Goal: Task Accomplishment & Management: Complete application form

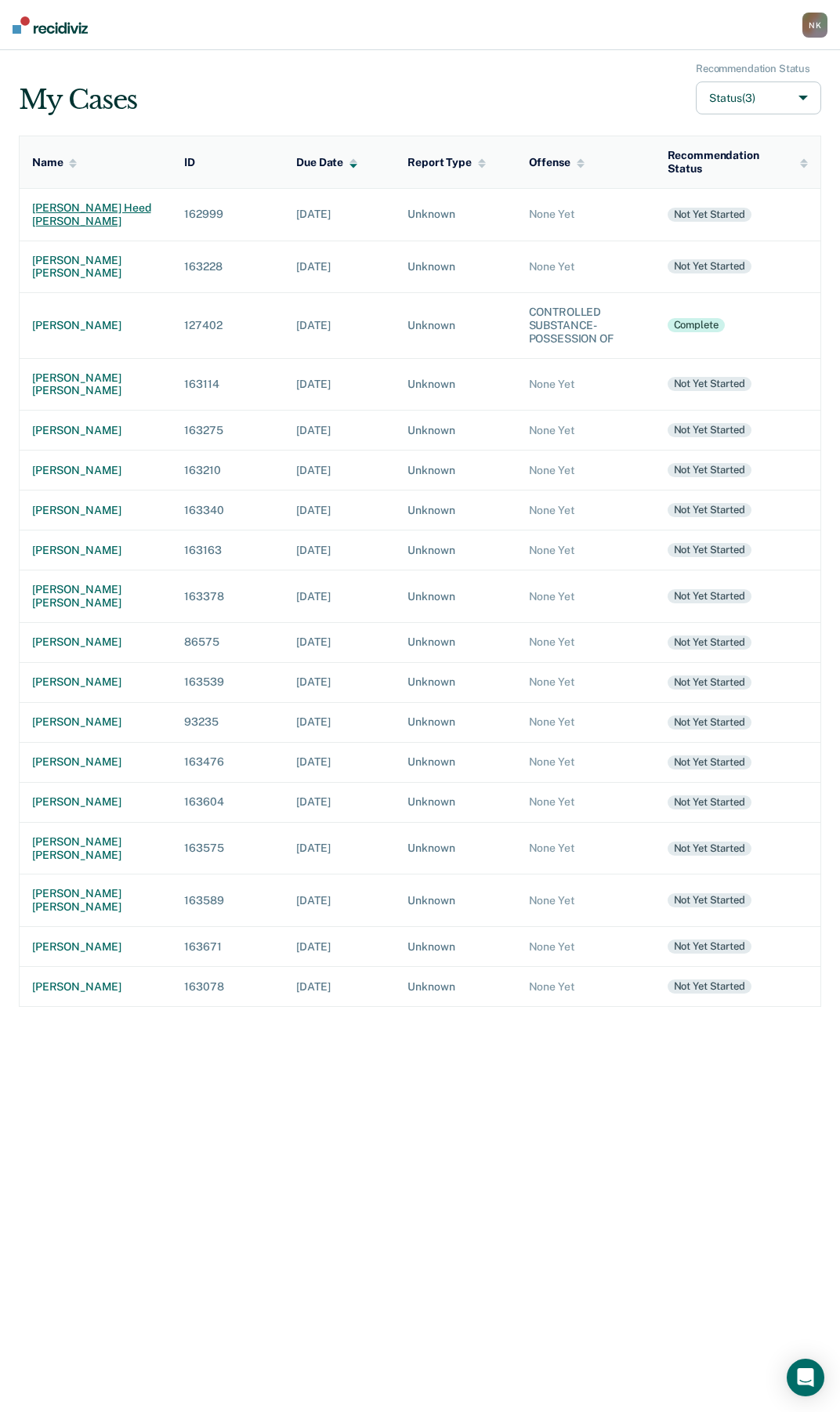
click at [108, 210] on div "[PERSON_NAME] heed [PERSON_NAME]" at bounding box center [96, 215] width 127 height 26
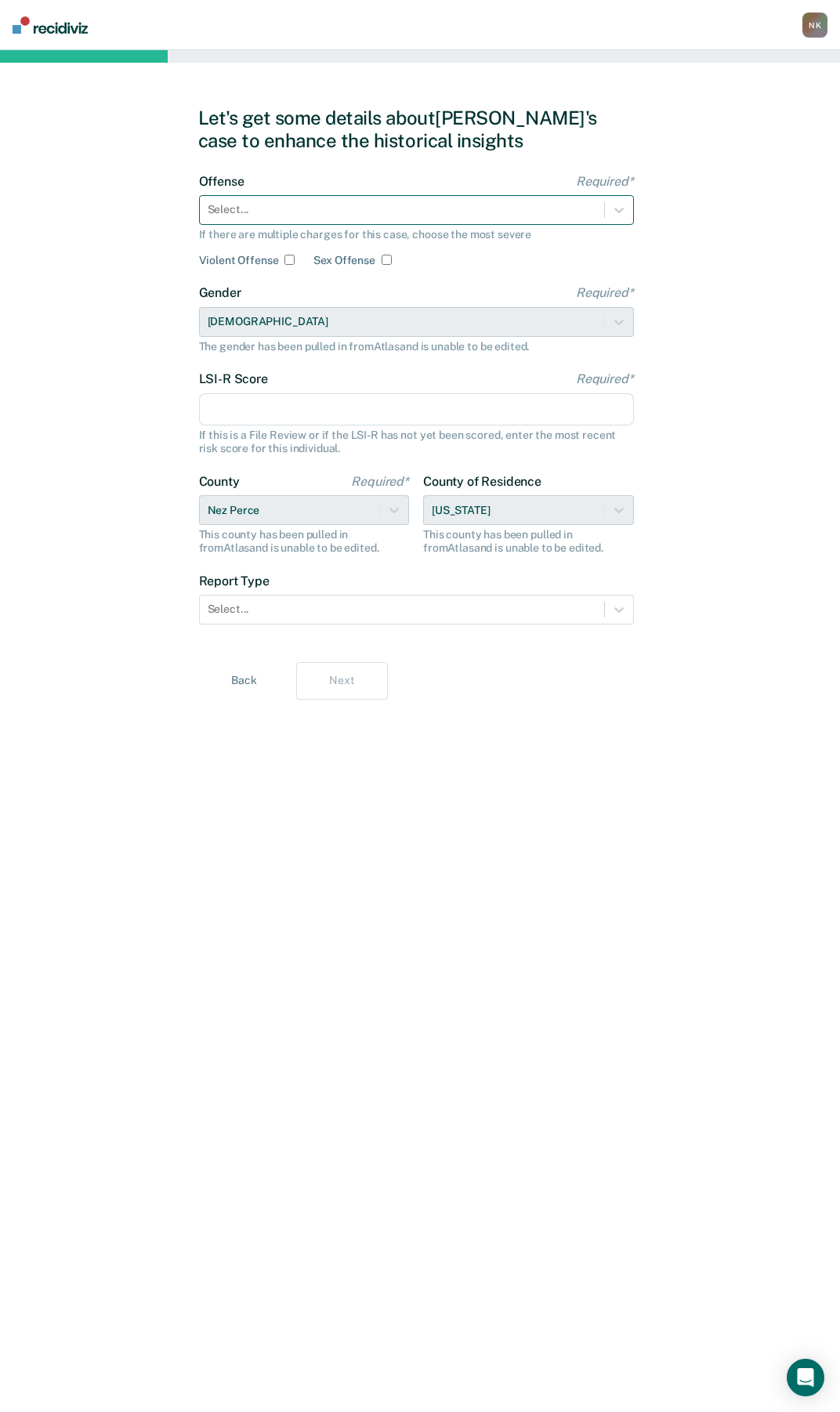
click at [436, 213] on div at bounding box center [402, 210] width 389 height 17
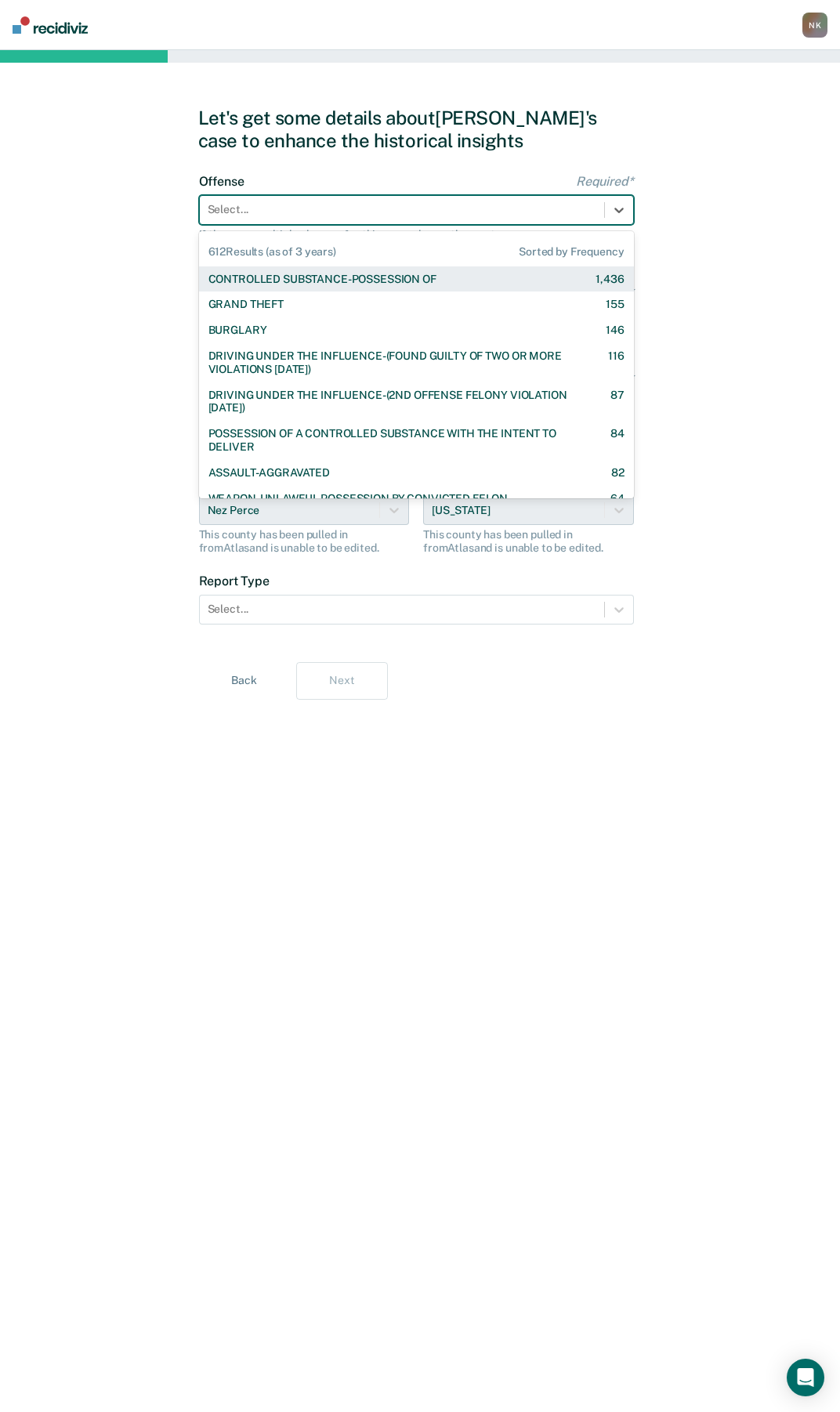
click at [414, 281] on div "CONTROLLED SUBSTANCE-POSSESSION OF" at bounding box center [323, 279] width 228 height 13
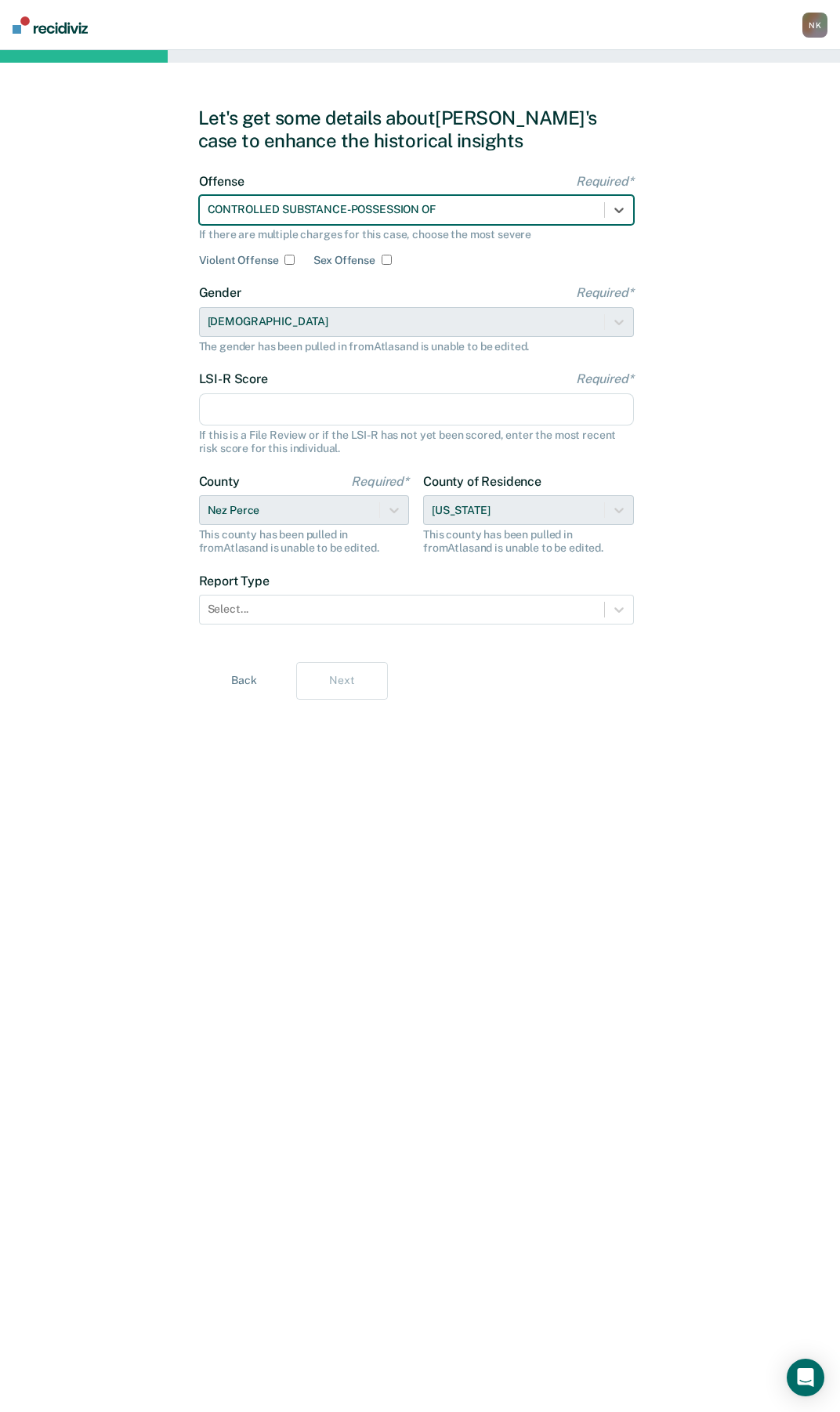
click at [262, 414] on input "LSI-R Score Required*" at bounding box center [416, 410] width 435 height 33
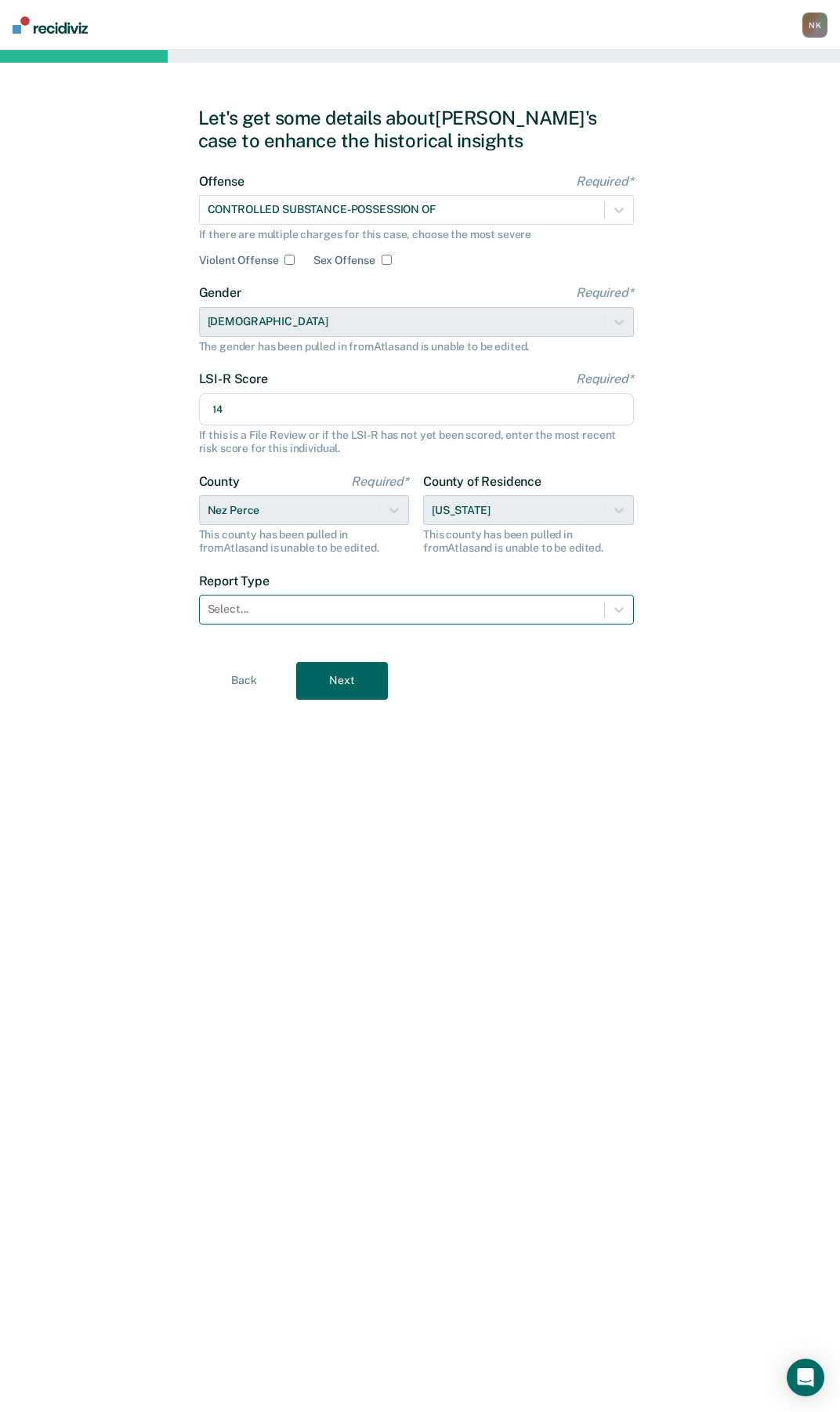
type input "14"
click at [533, 611] on div at bounding box center [402, 609] width 389 height 17
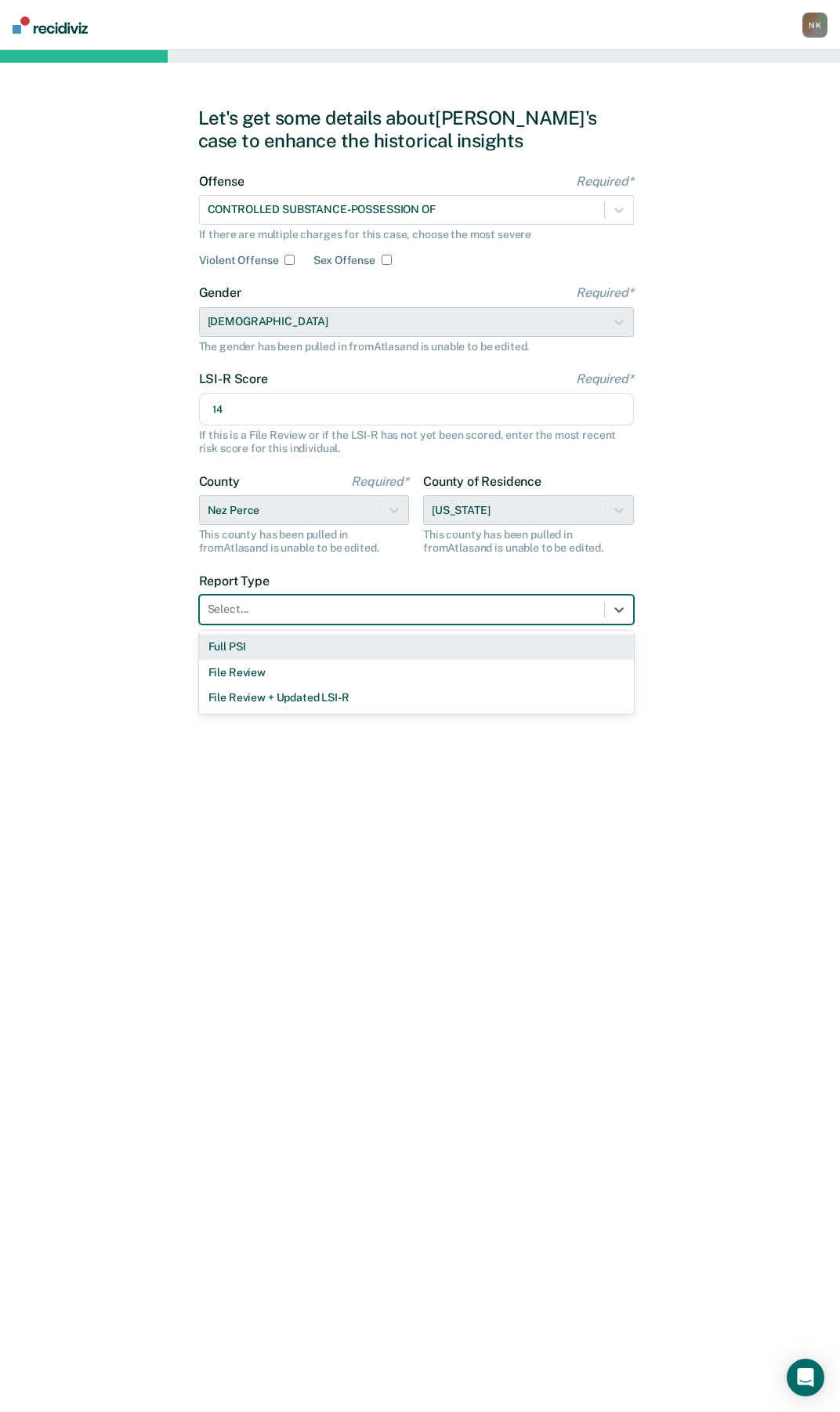
click at [351, 646] on div "Full PSI" at bounding box center [416, 646] width 435 height 26
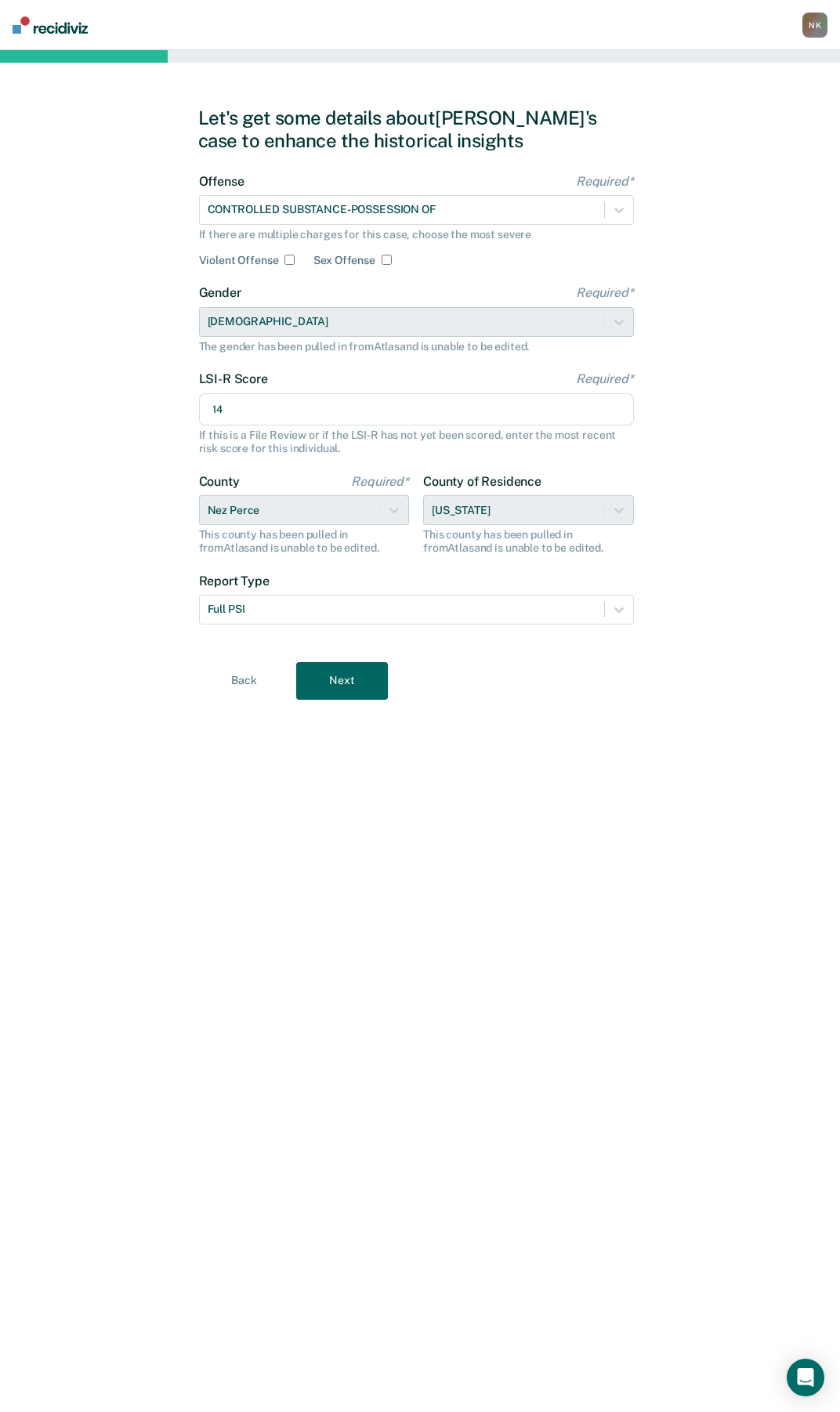
click at [340, 682] on button "Next" at bounding box center [342, 681] width 92 height 38
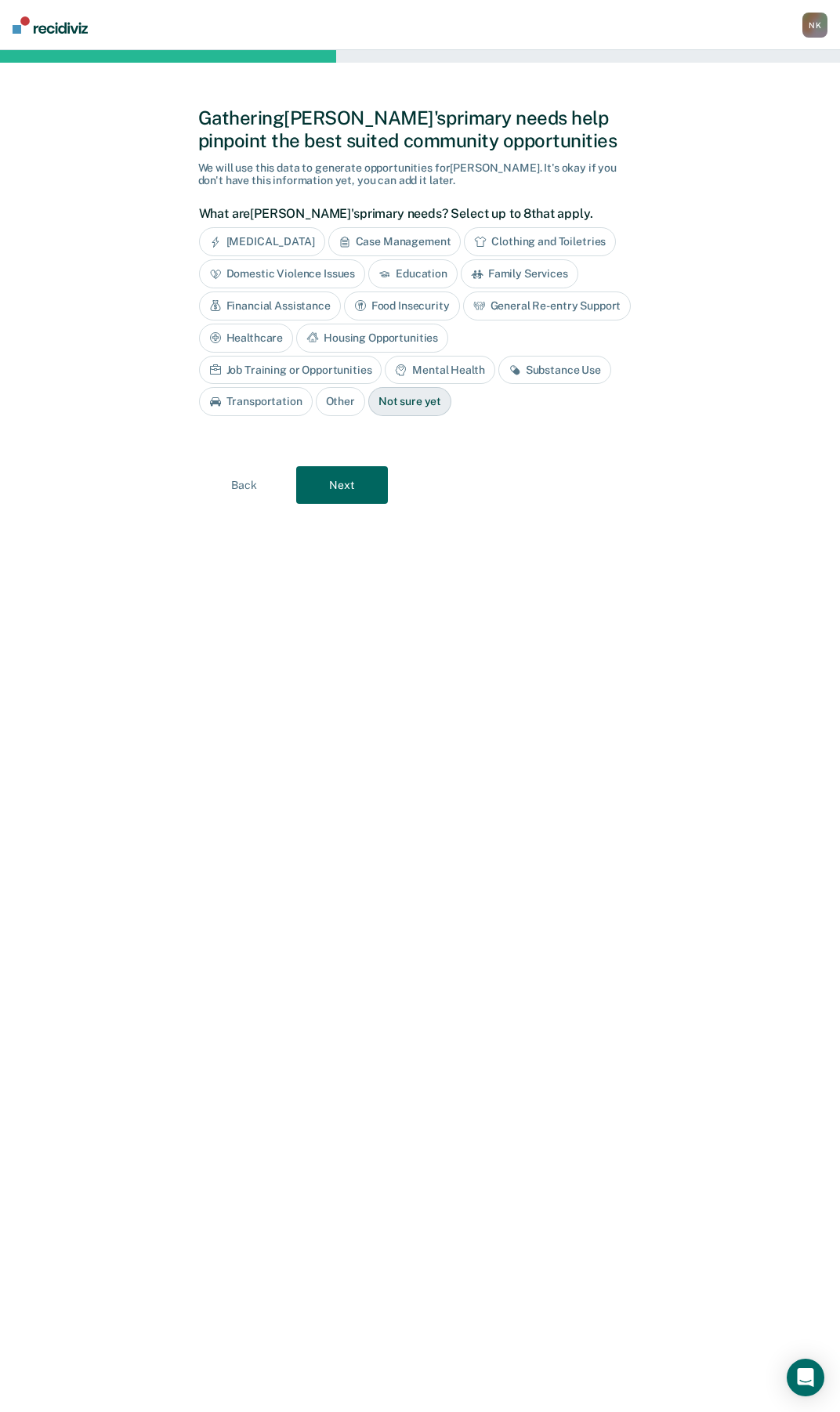
click at [498, 370] on div "Substance Use" at bounding box center [554, 370] width 113 height 29
click at [226, 305] on div "Financial Assistance" at bounding box center [270, 305] width 142 height 29
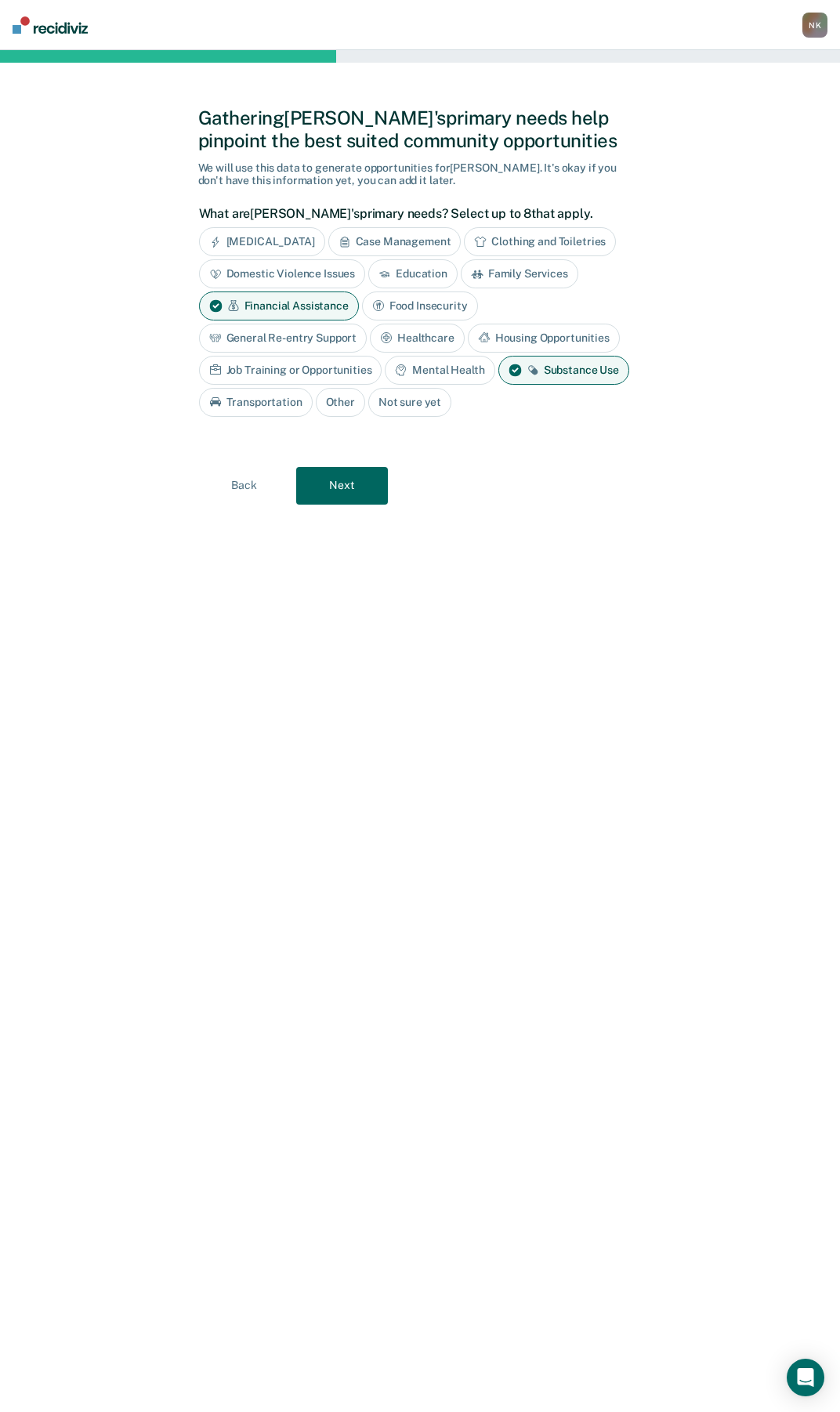
click at [349, 487] on button "Next" at bounding box center [342, 486] width 92 height 38
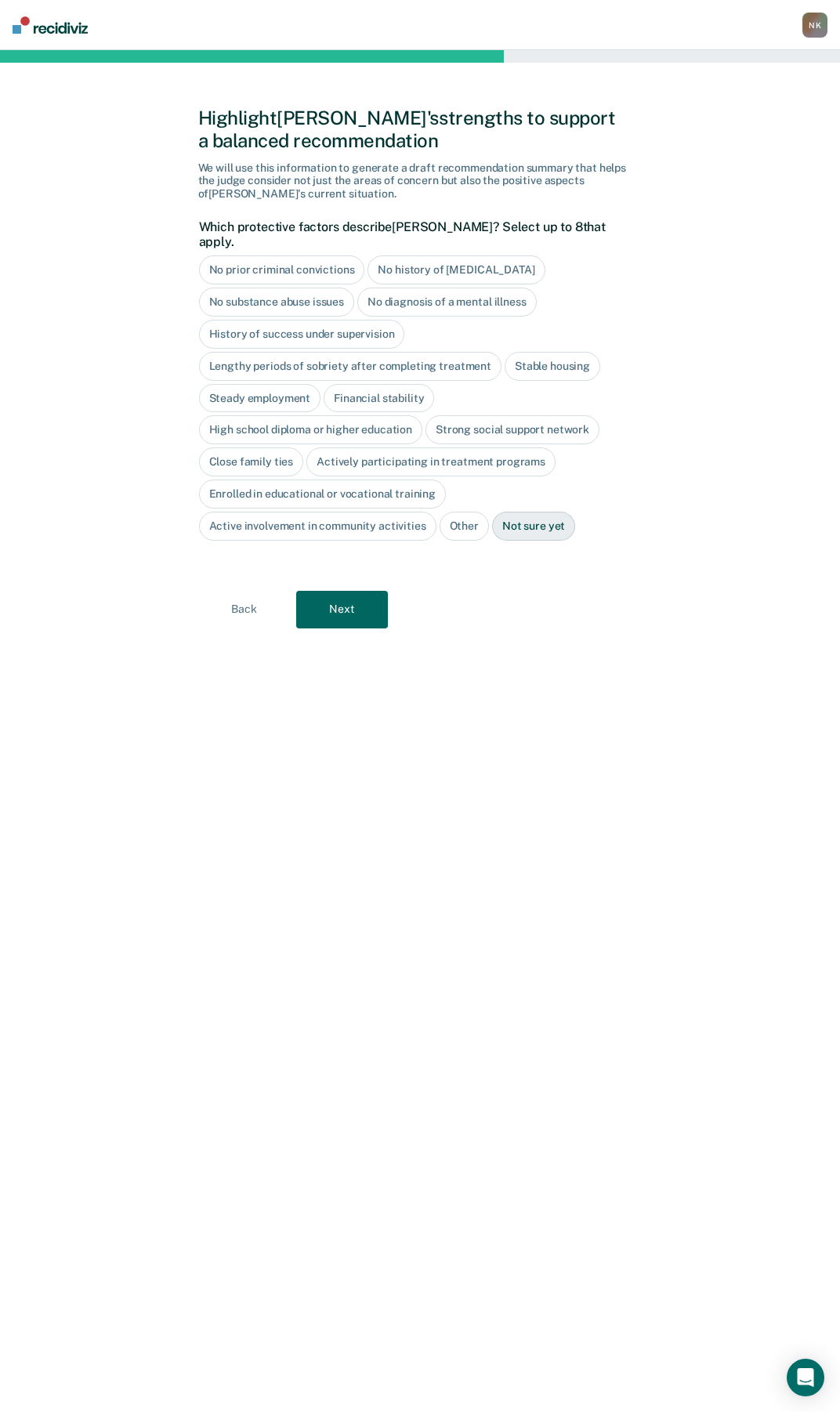
click at [466, 288] on div "No diagnosis of a mental illness" at bounding box center [446, 302] width 179 height 29
click at [277, 319] on div "History of success under supervision" at bounding box center [302, 333] width 206 height 29
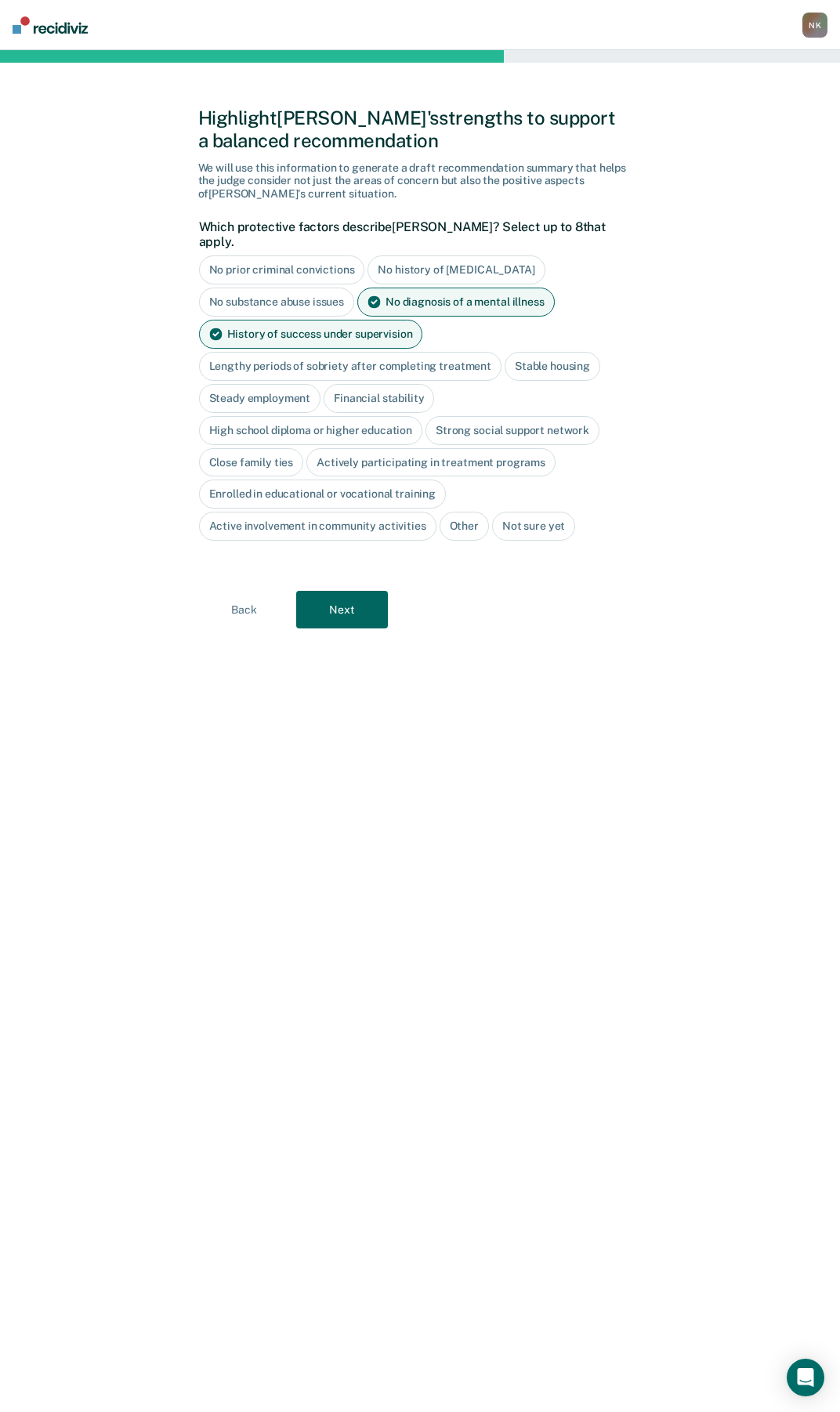
click at [446, 352] on div "Lengthy periods of sobriety after completing treatment" at bounding box center [350, 366] width 303 height 29
click at [276, 418] on div "High school diploma or higher education" at bounding box center [311, 430] width 224 height 29
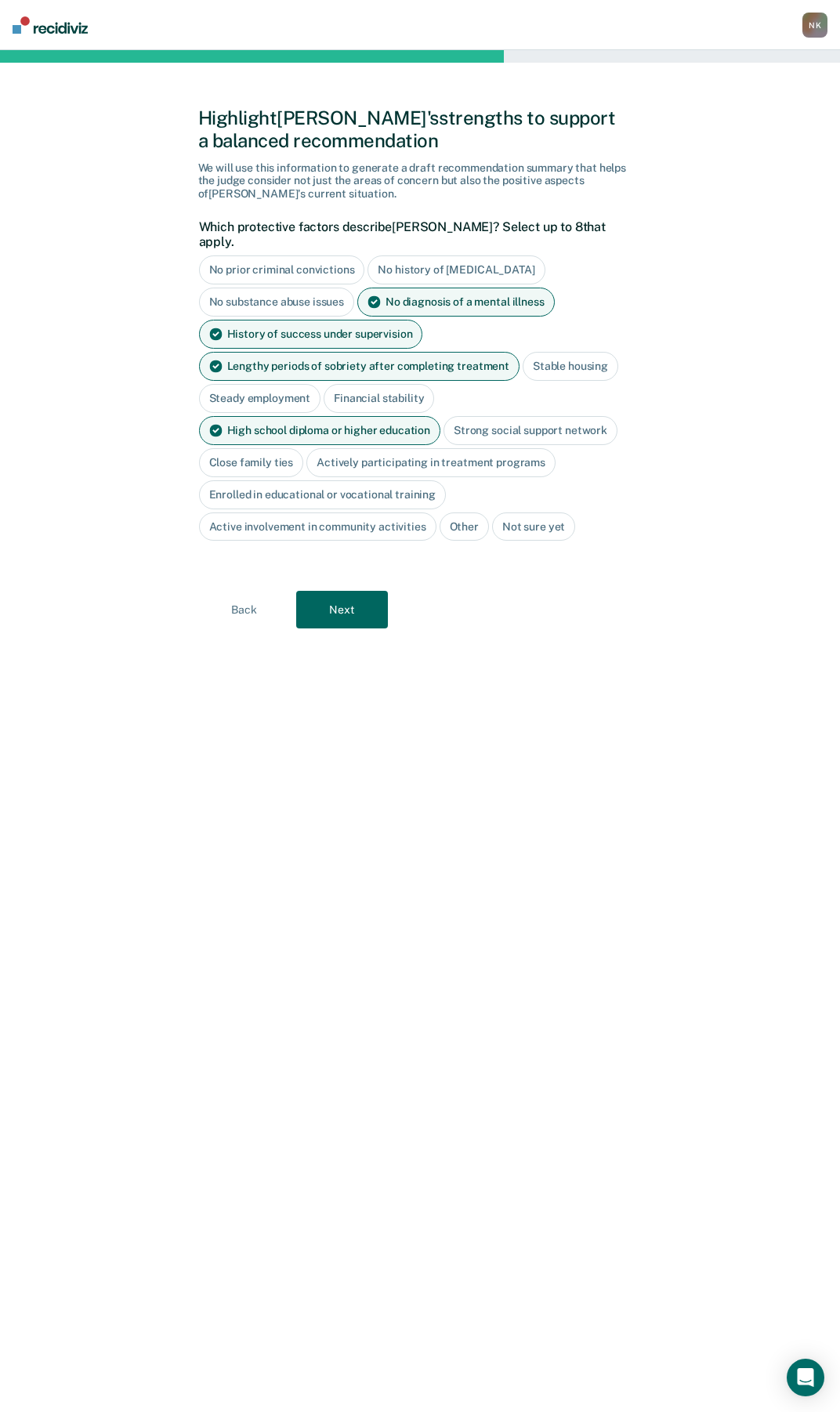
click at [251, 448] on div "Close family ties" at bounding box center [251, 462] width 105 height 29
click at [331, 514] on div "Active involvement in community activities" at bounding box center [318, 527] width 238 height 29
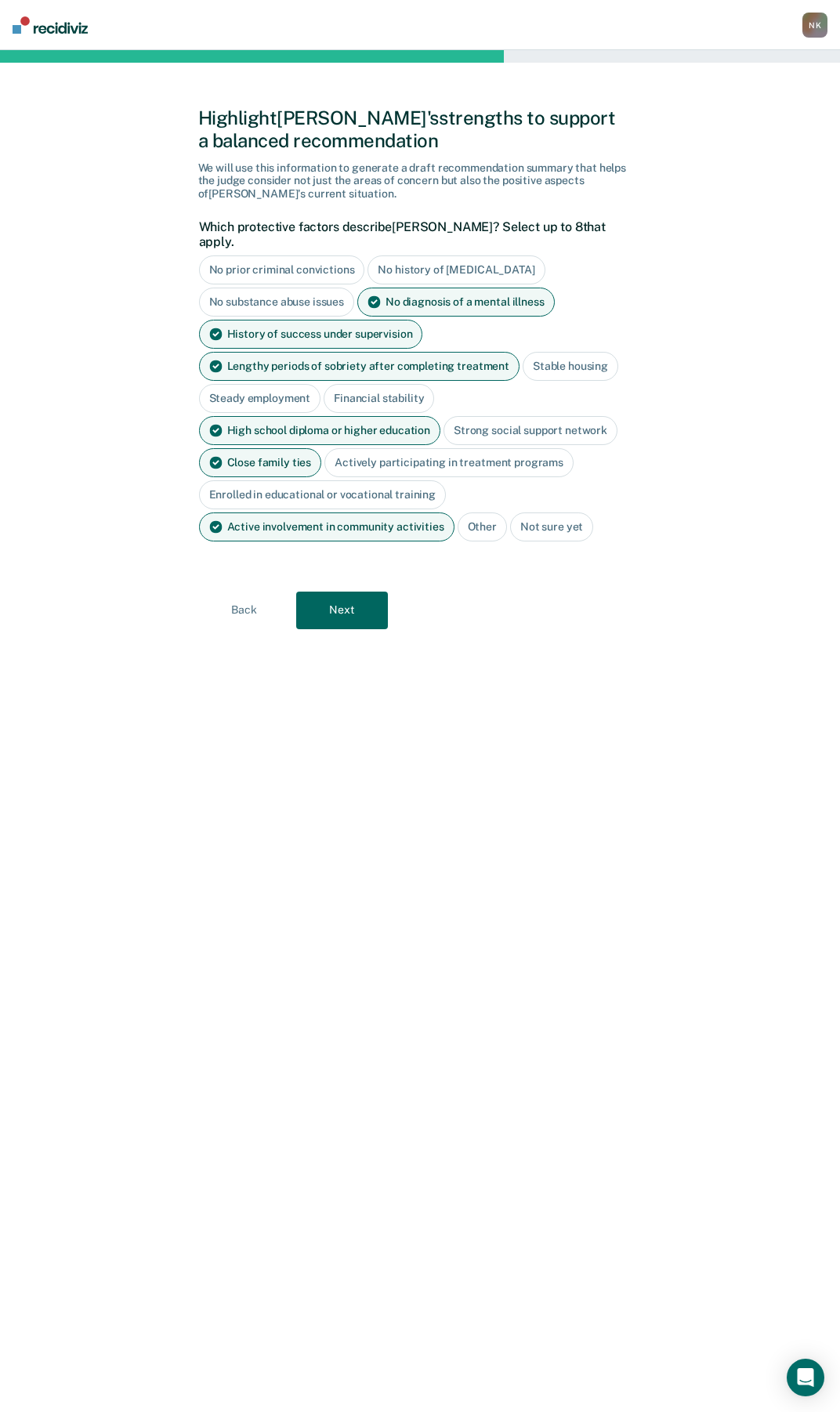
click at [354, 598] on button "Next" at bounding box center [342, 611] width 92 height 38
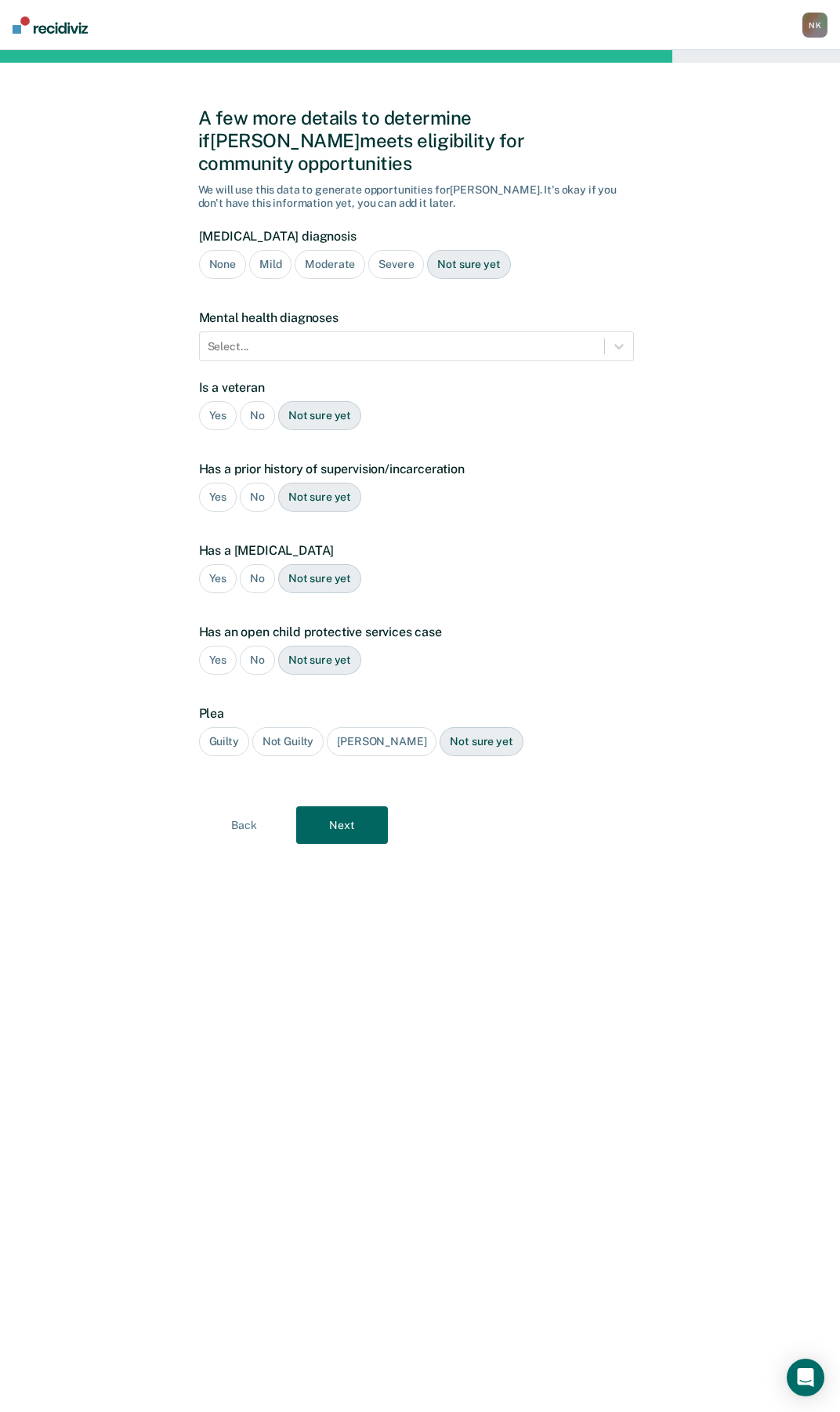
click at [265, 250] on div "Mild" at bounding box center [270, 264] width 42 height 29
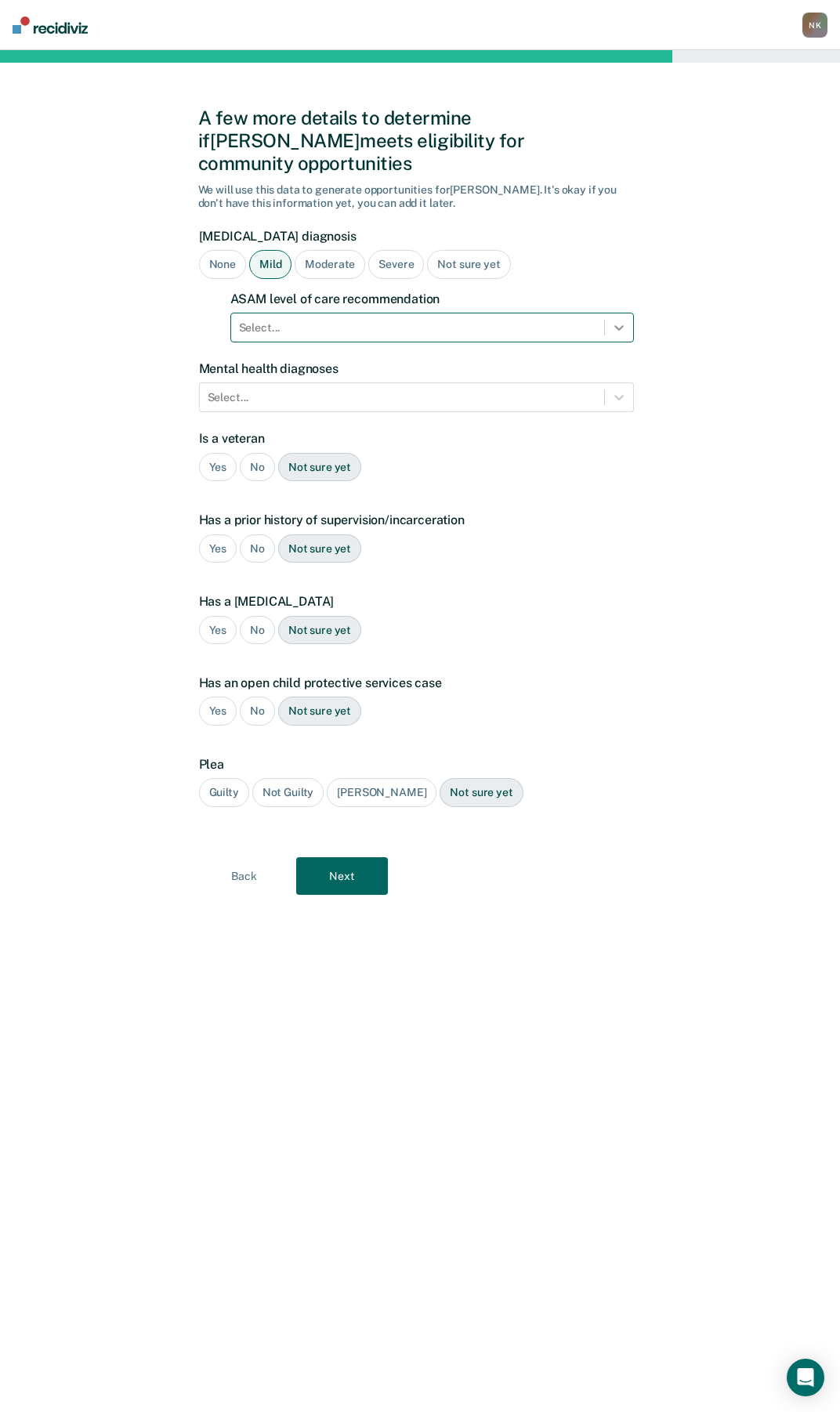
click at [617, 319] on icon at bounding box center [619, 327] width 16 height 16
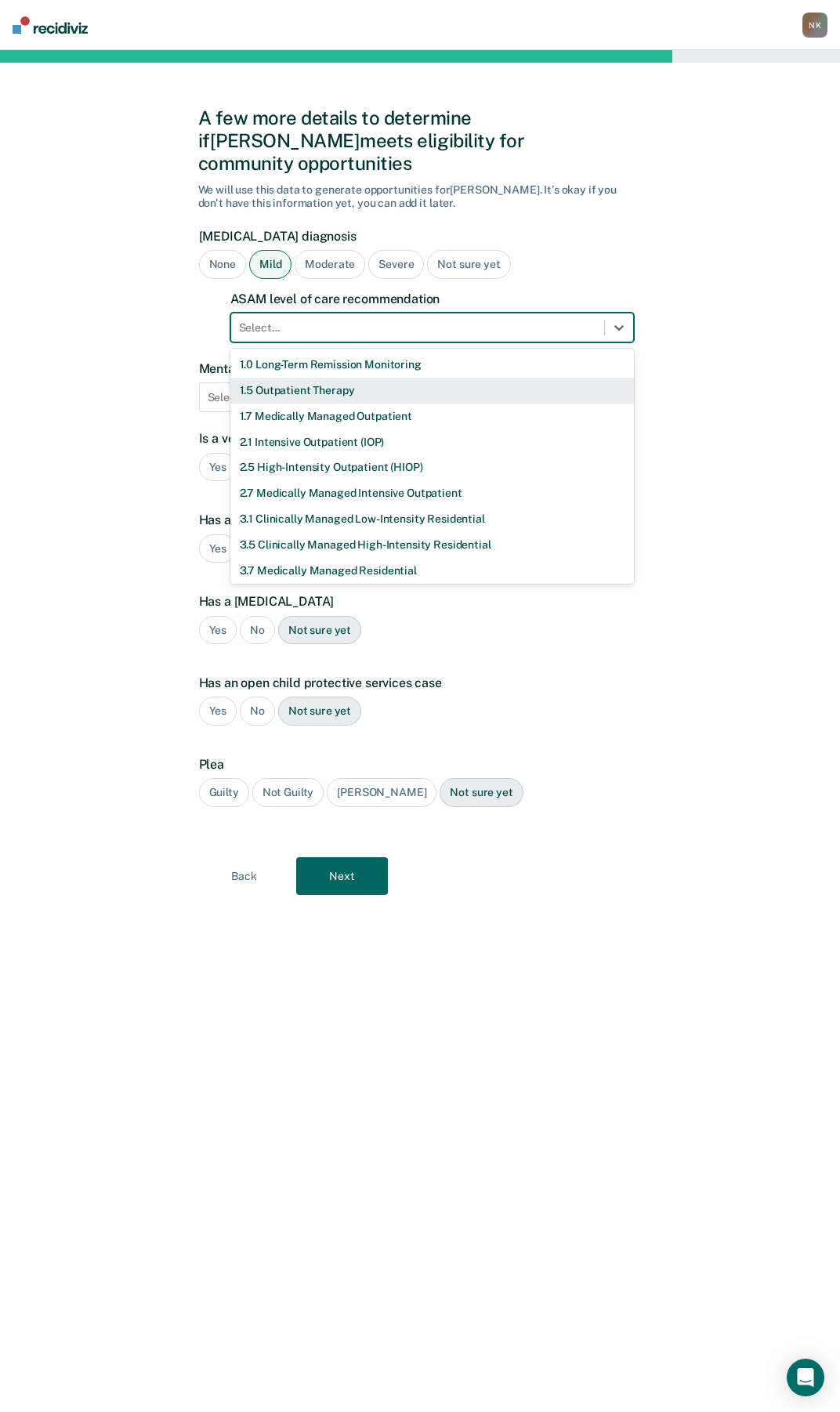
click at [273, 378] on div "1.5 Outpatient Therapy" at bounding box center [432, 390] width 403 height 26
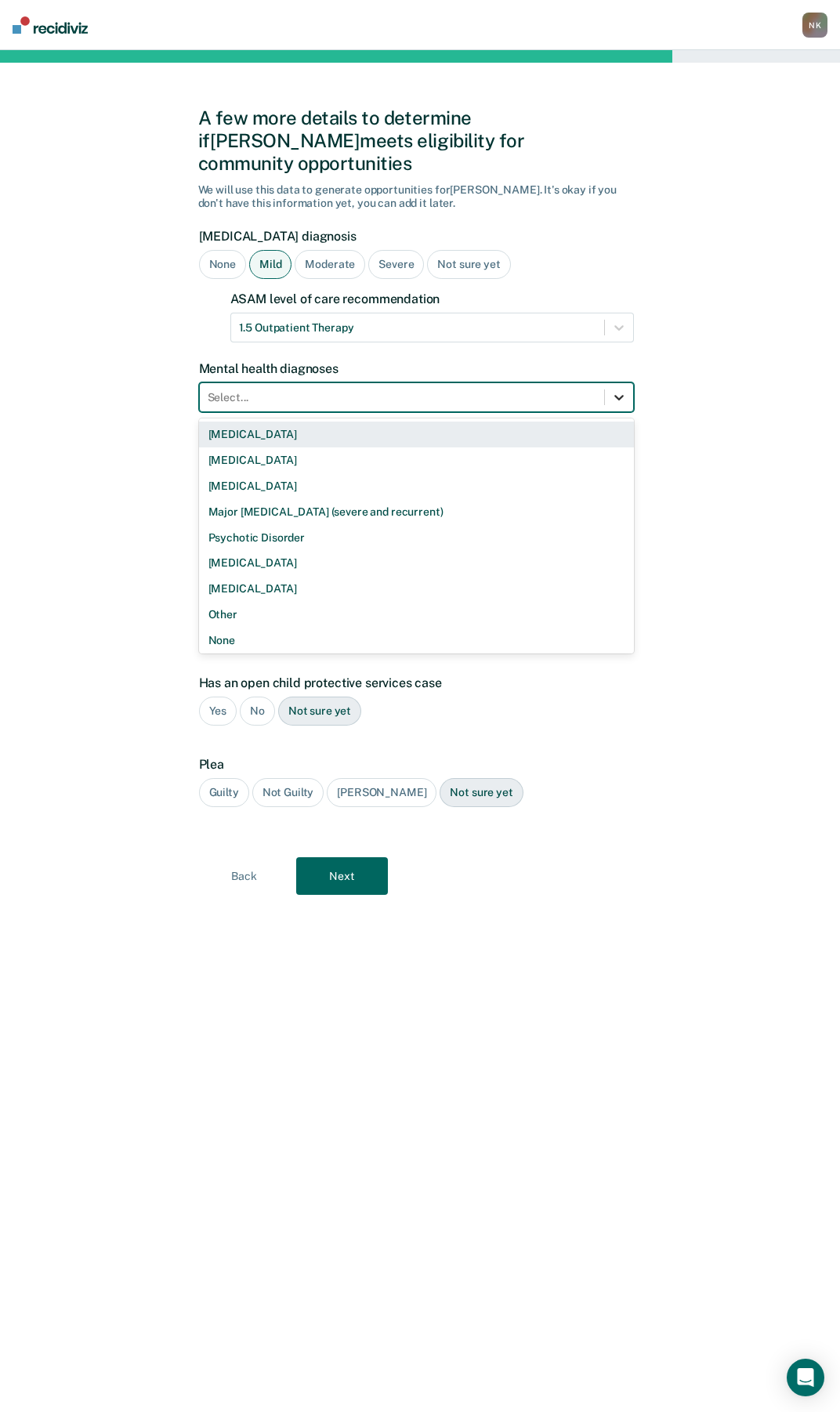
click at [627, 383] on div at bounding box center [619, 397] width 28 height 28
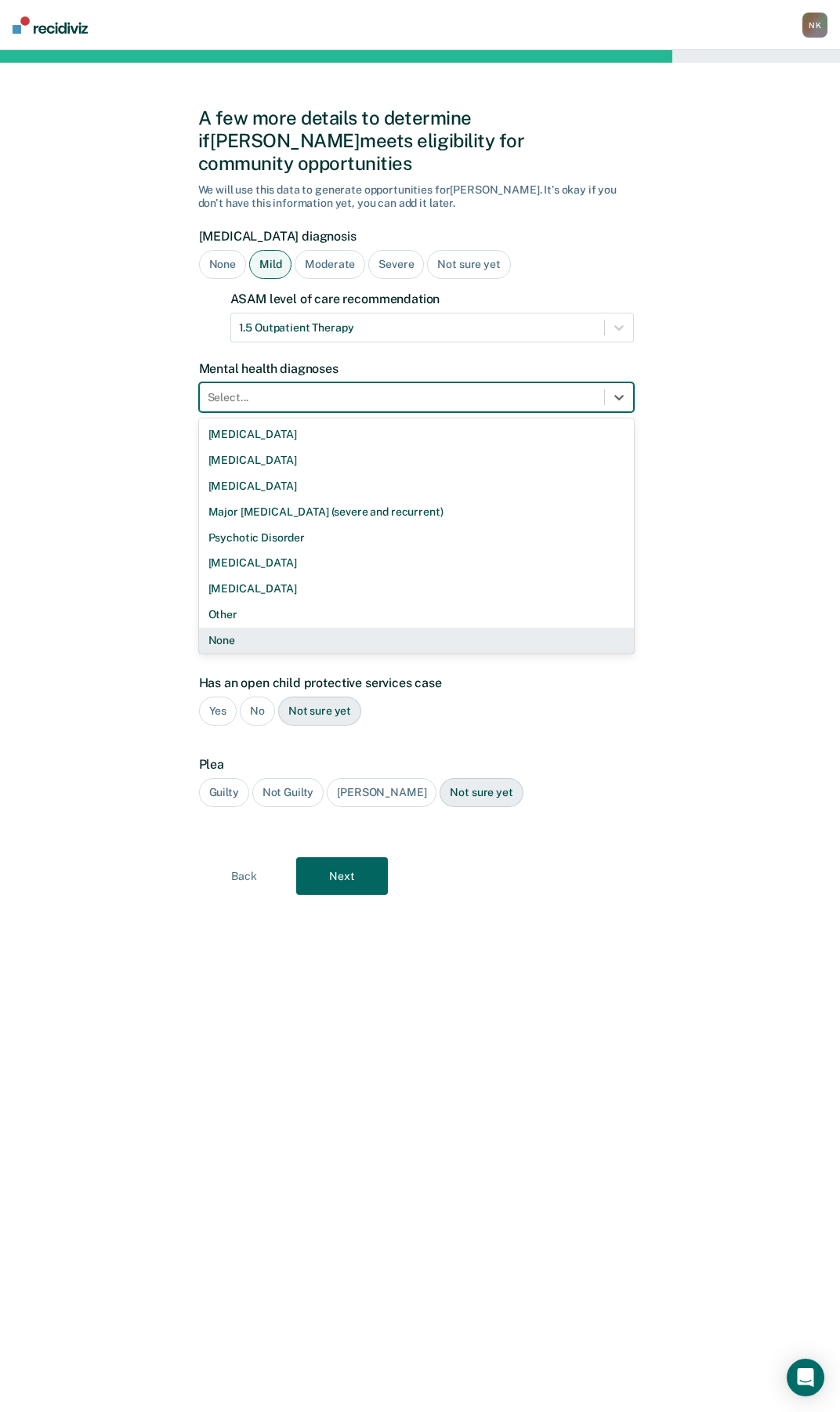
click at [208, 628] on div "None" at bounding box center [416, 640] width 435 height 26
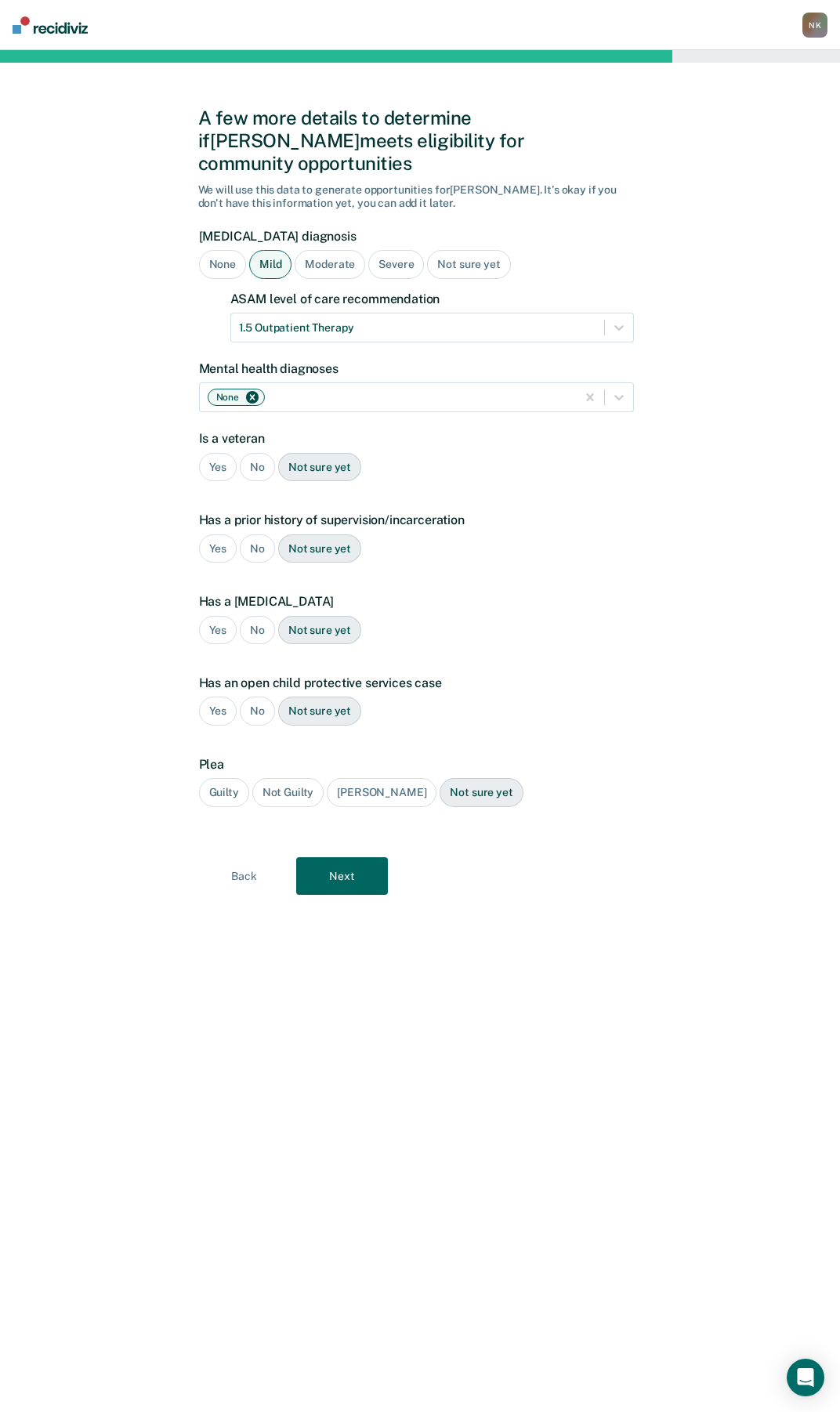
click at [253, 453] on div "No" at bounding box center [257, 467] width 35 height 29
click at [210, 535] on div "Yes" at bounding box center [218, 549] width 39 height 29
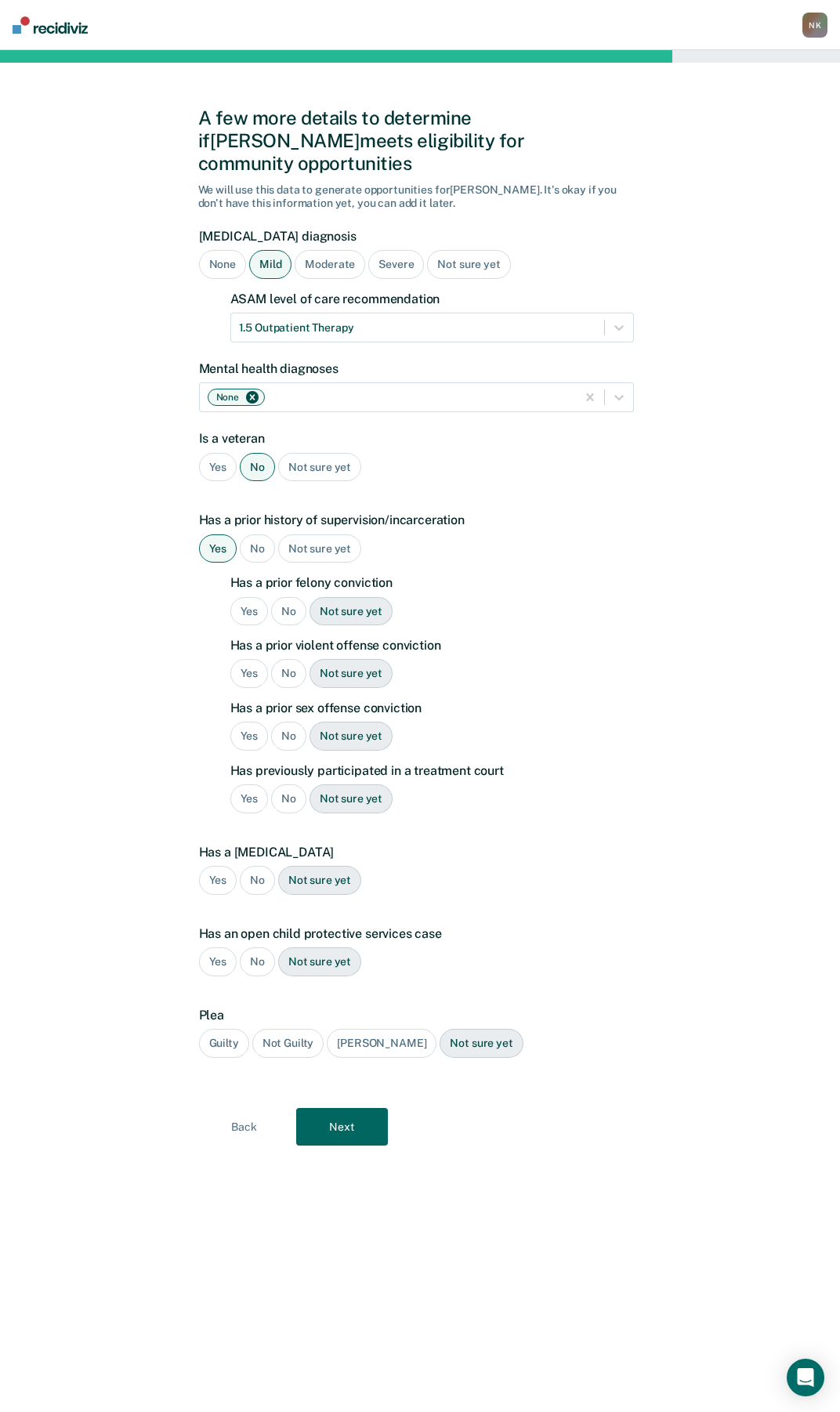
click at [285, 597] on div "No" at bounding box center [289, 612] width 35 height 29
click at [292, 659] on div "No" at bounding box center [289, 673] width 35 height 29
click at [290, 722] on div "No" at bounding box center [289, 736] width 35 height 29
click at [287, 785] on div "No" at bounding box center [289, 799] width 35 height 29
click at [252, 866] on div "No" at bounding box center [257, 880] width 35 height 29
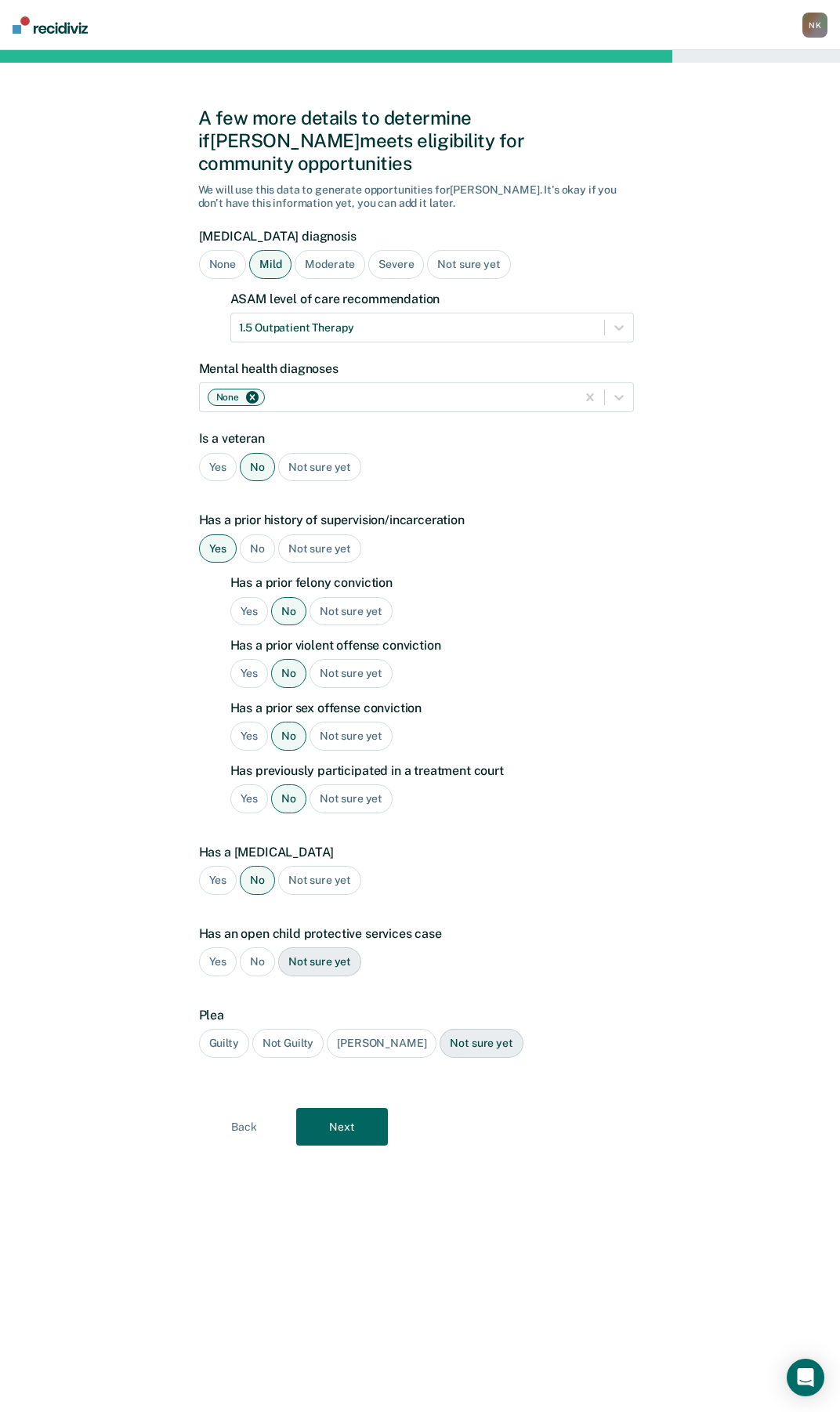
click at [256, 947] on div "No" at bounding box center [257, 961] width 35 height 29
click at [232, 1029] on div "Guilty" at bounding box center [224, 1043] width 50 height 29
click at [335, 1108] on button "Next" at bounding box center [342, 1127] width 92 height 38
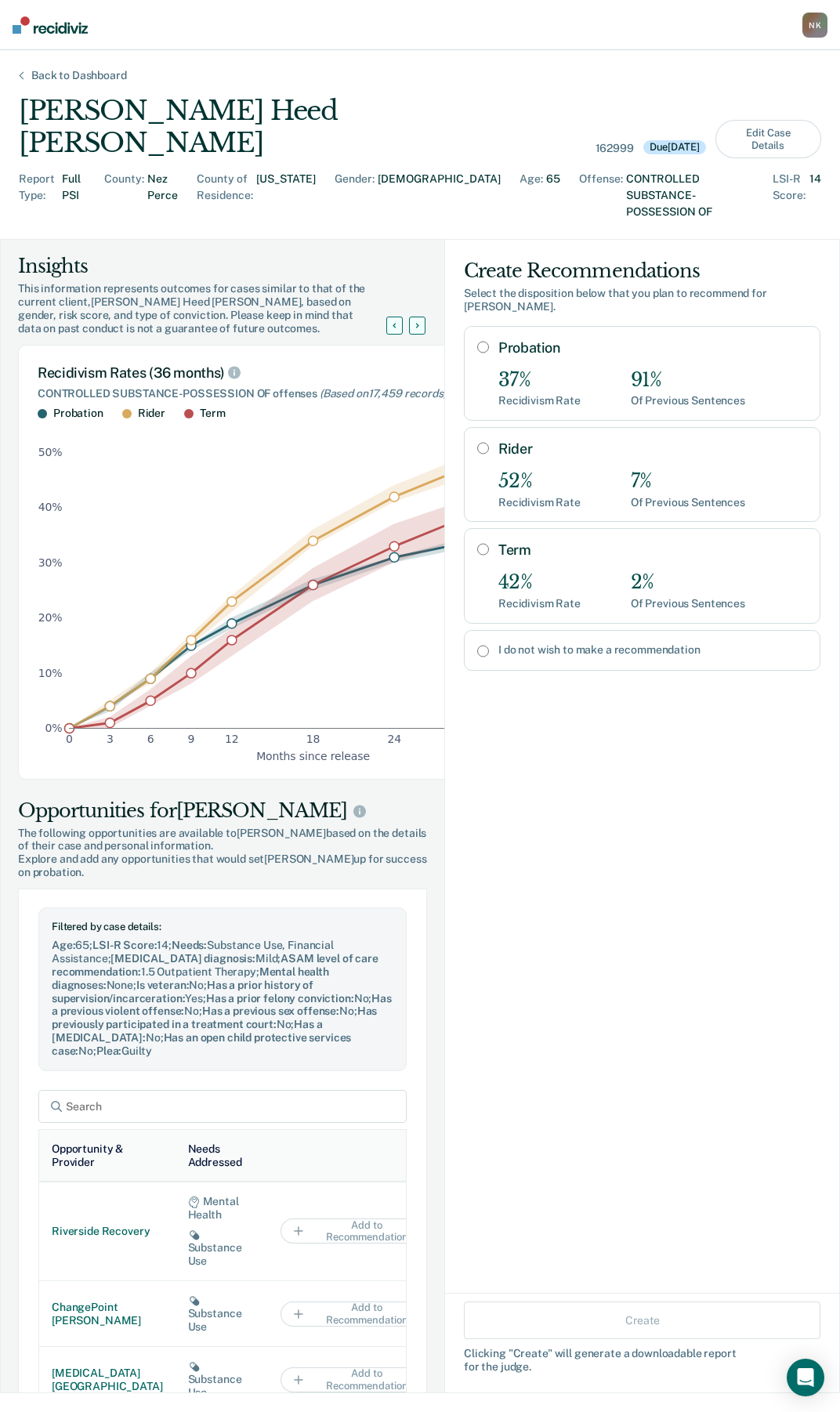
click at [477, 341] on input "Probation" at bounding box center [483, 347] width 12 height 12
radio input "true"
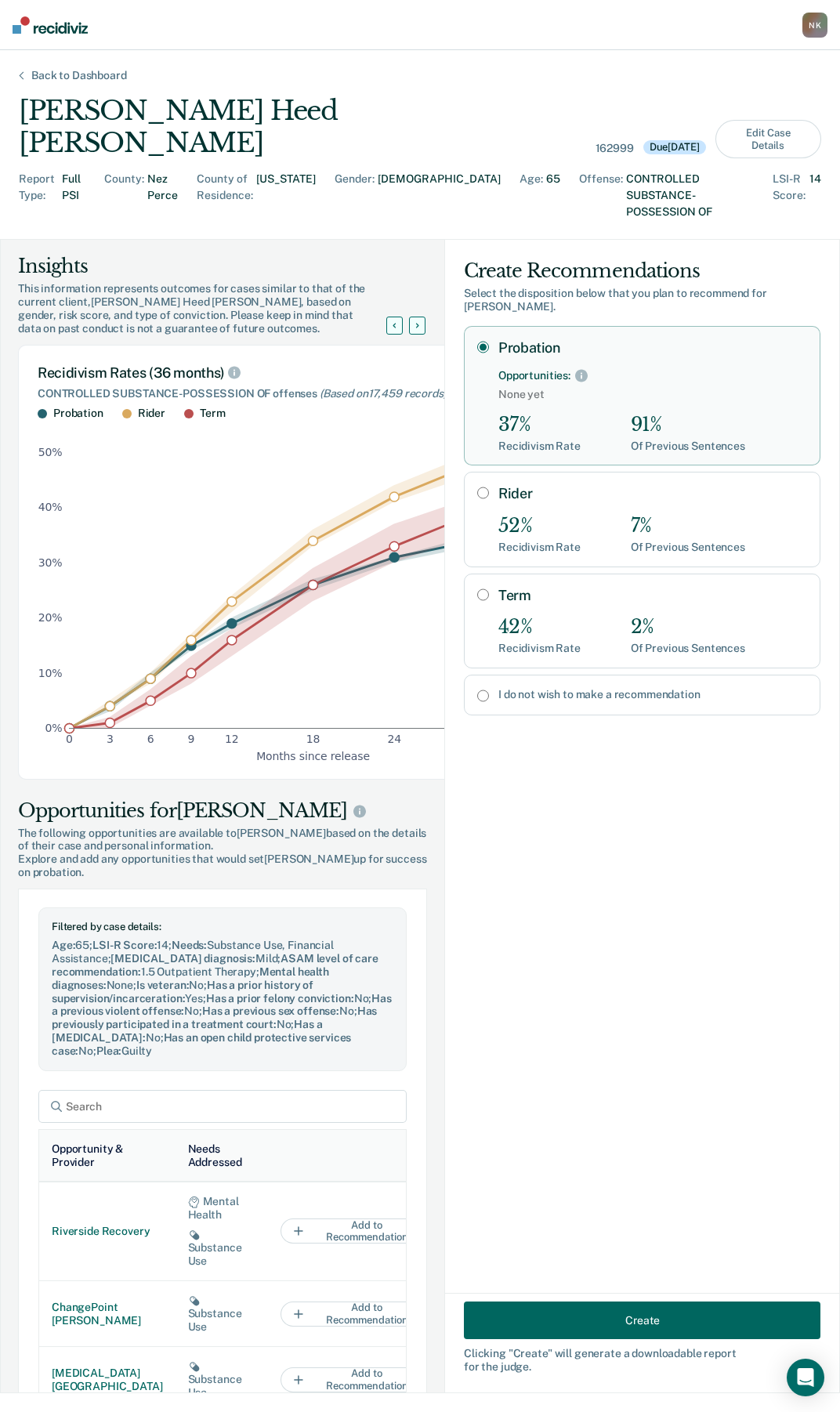
click at [609, 1322] on button "Create" at bounding box center [642, 1320] width 356 height 38
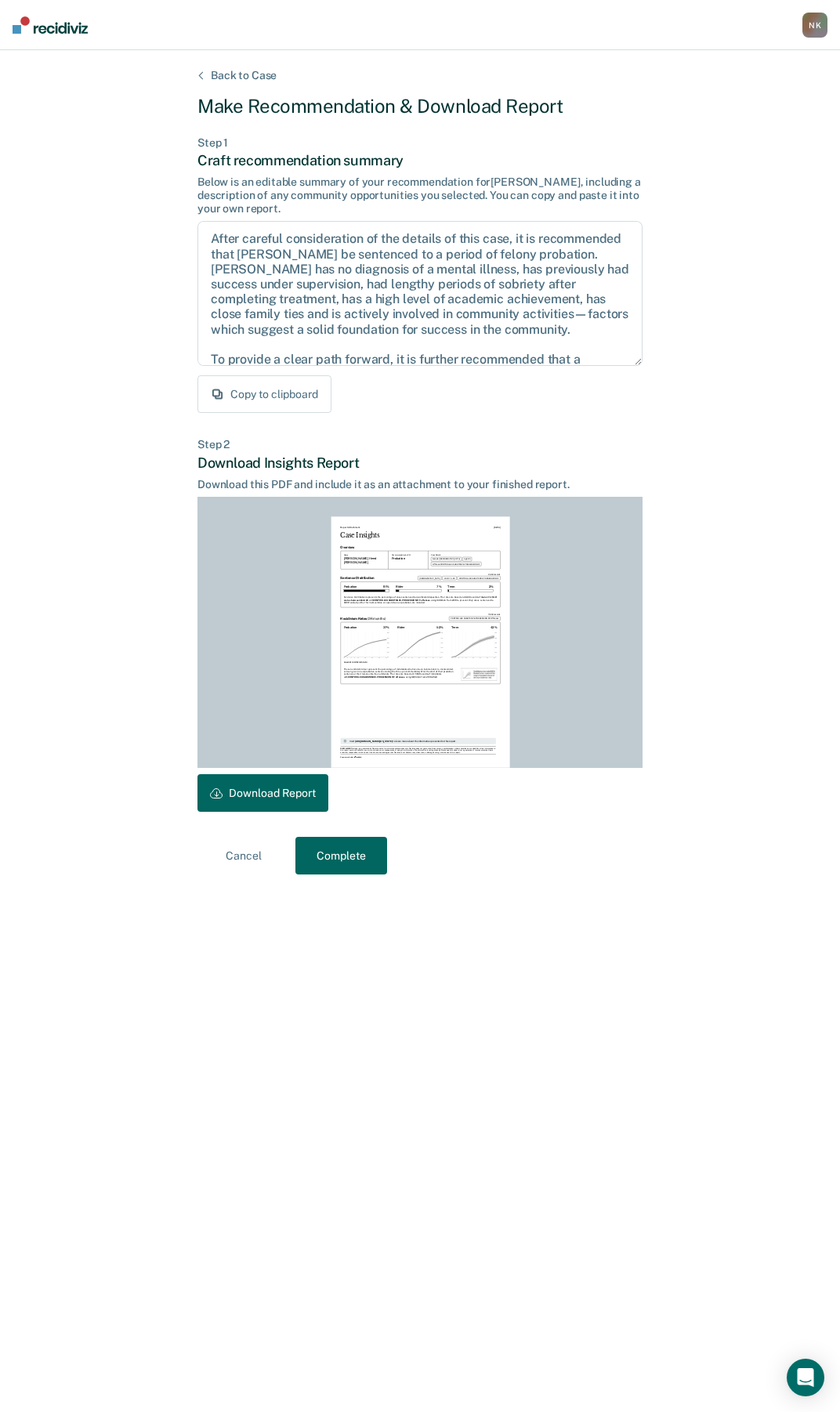
click at [257, 789] on button "Download Report" at bounding box center [262, 793] width 131 height 38
click at [351, 852] on button "Complete" at bounding box center [341, 856] width 92 height 38
